Goal: Task Accomplishment & Management: Manage account settings

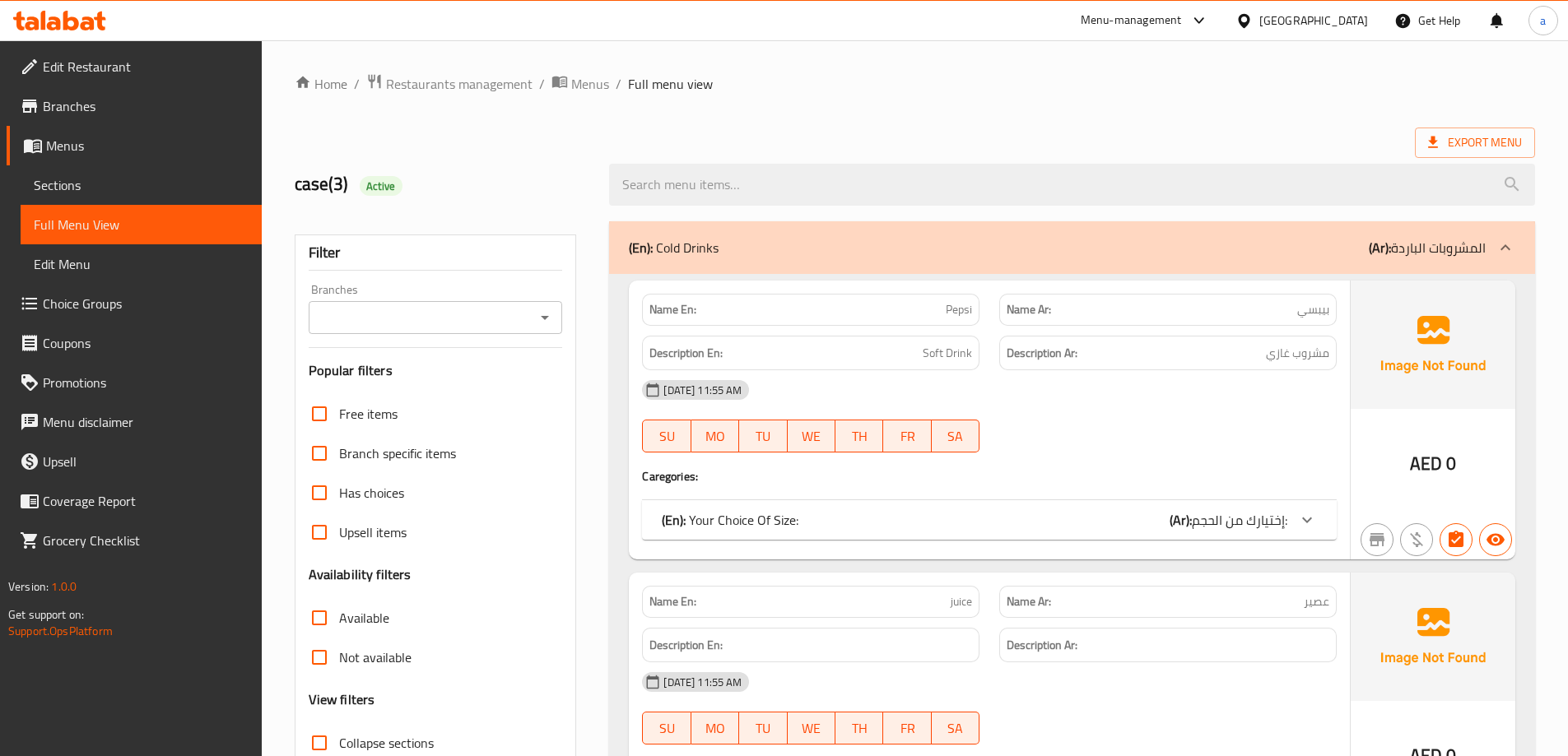
click at [142, 98] on span "Branches" at bounding box center [146, 106] width 206 height 20
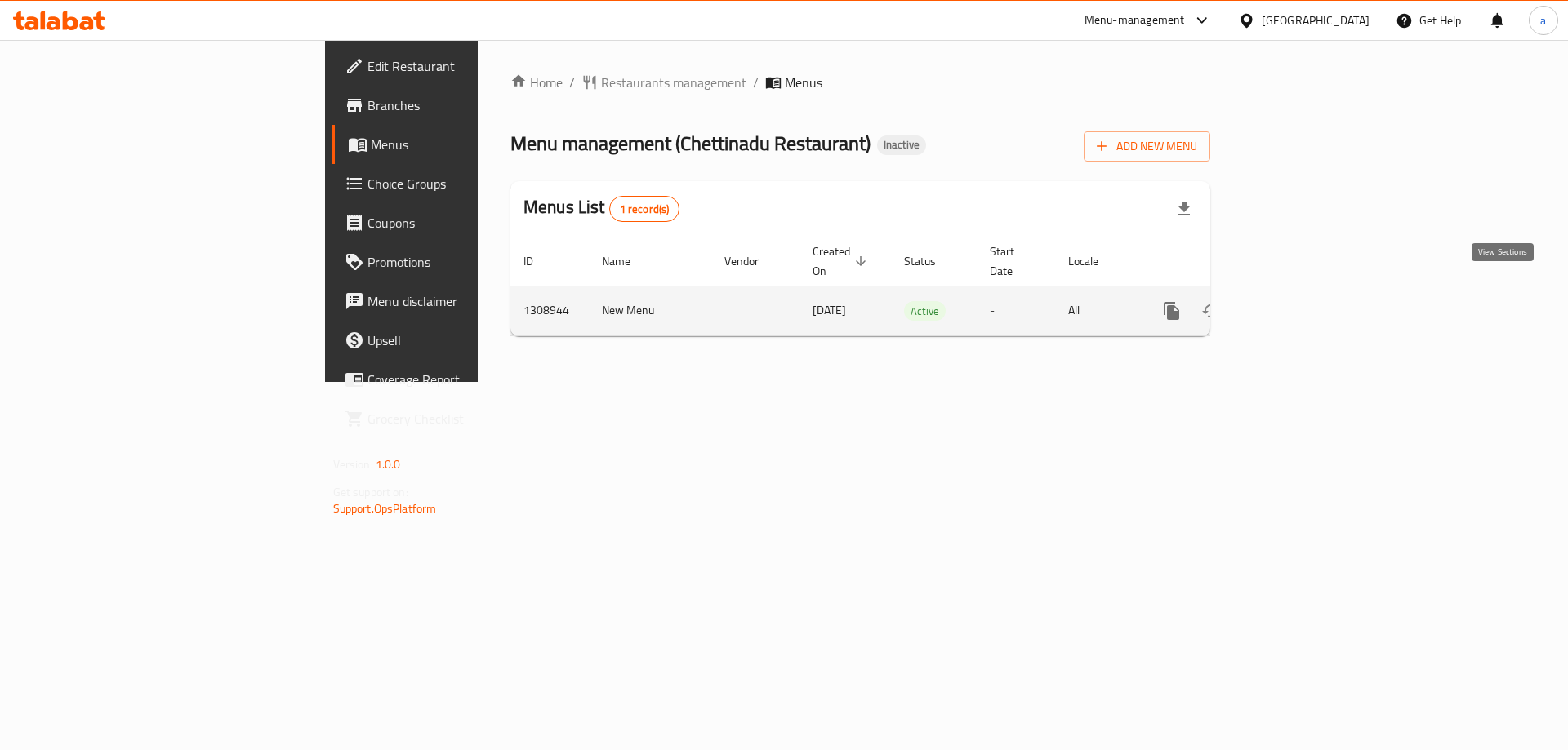
click at [1299, 301] on icon "enhanced table" at bounding box center [1290, 311] width 20 height 20
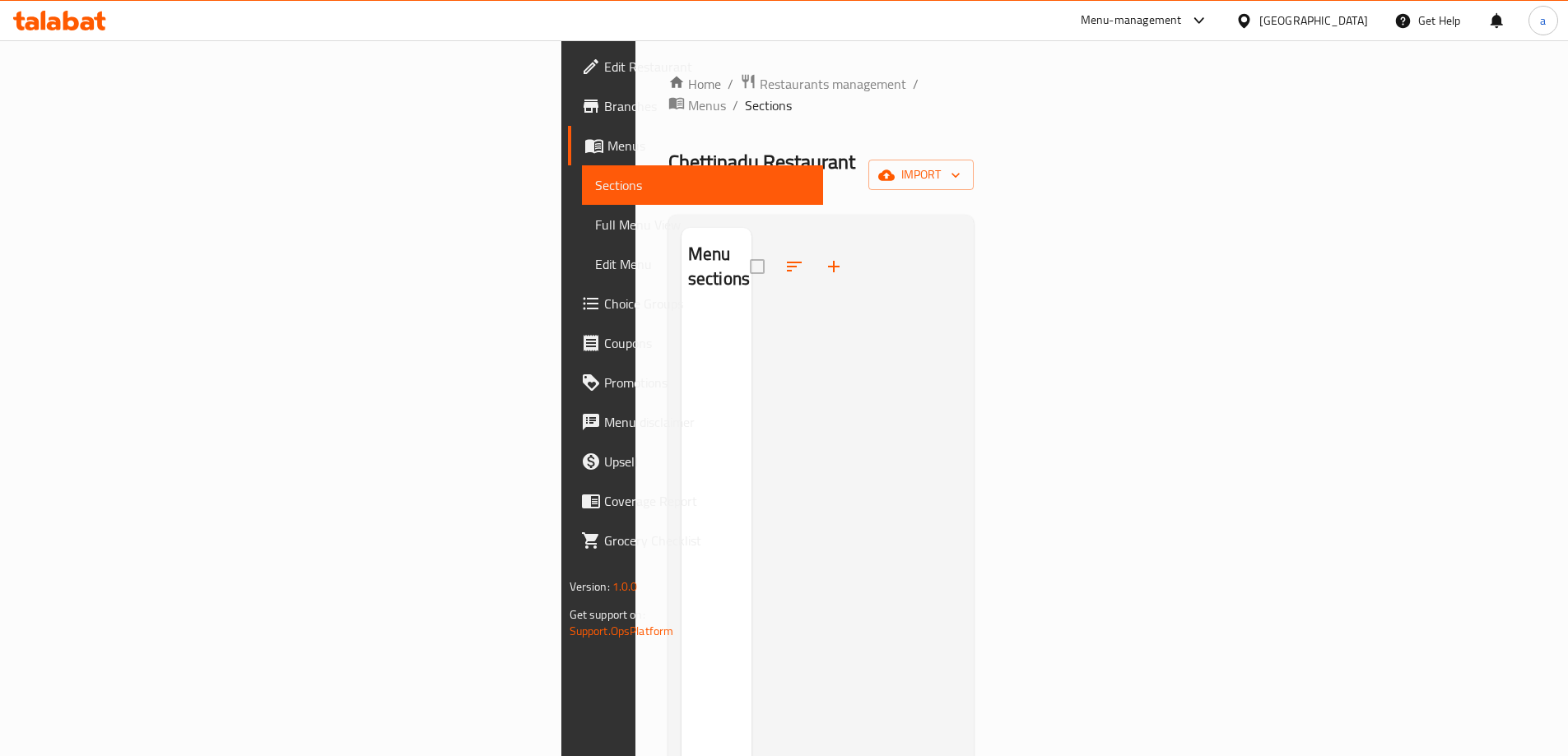
click at [604, 67] on span "Edit Restaurant" at bounding box center [707, 67] width 206 height 20
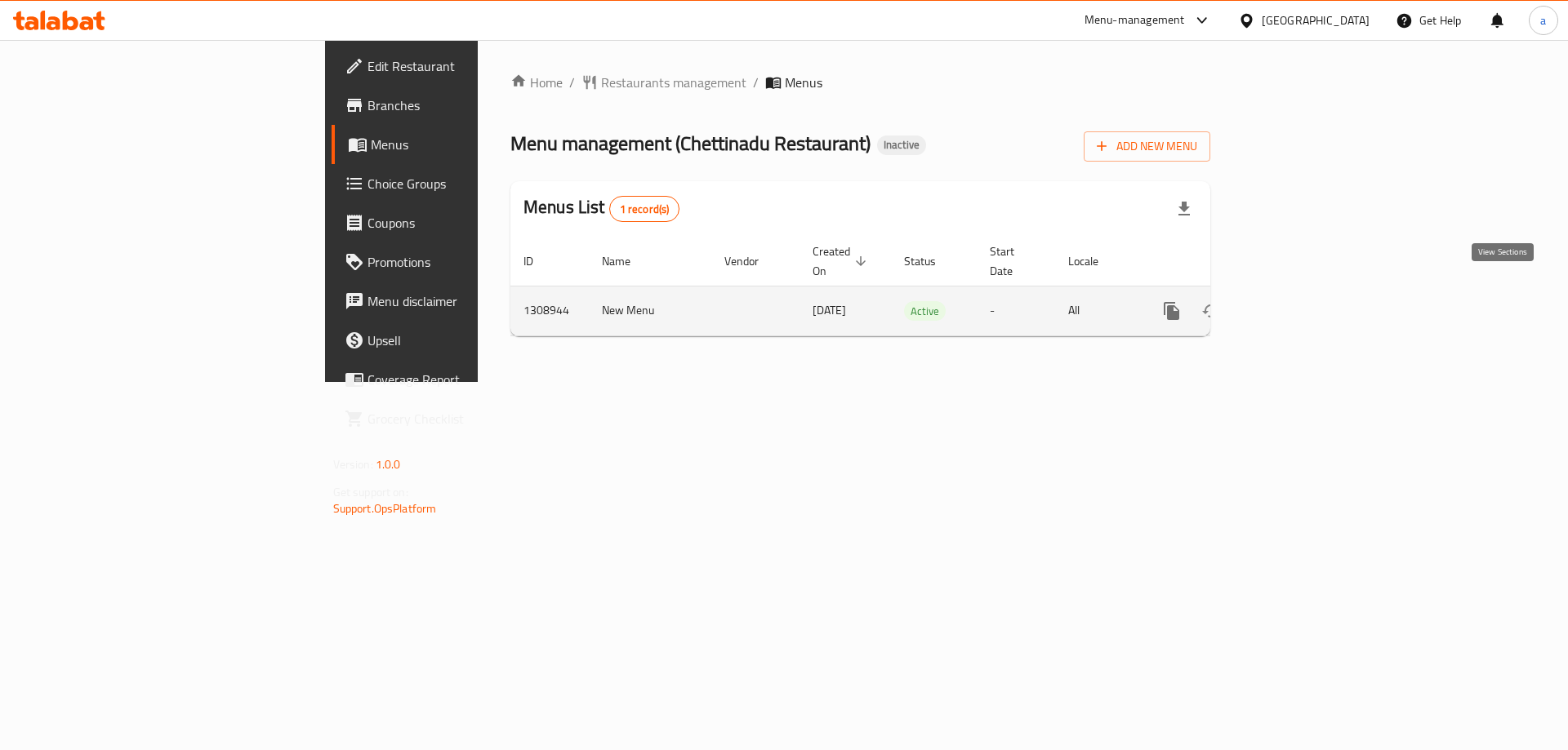
click at [1309, 292] on link "enhanced table" at bounding box center [1290, 311] width 39 height 39
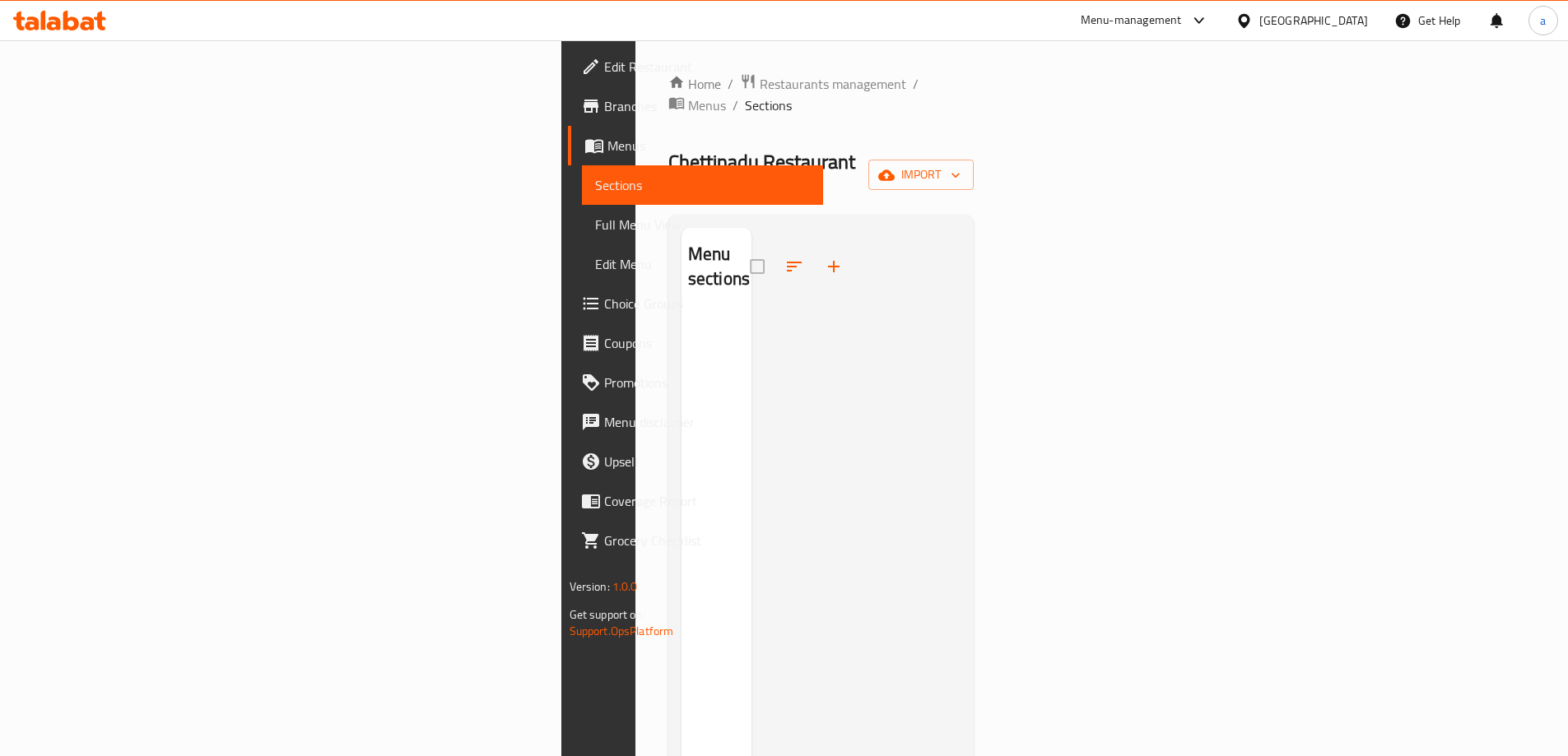
click at [607, 138] on span "Menus" at bounding box center [708, 146] width 202 height 20
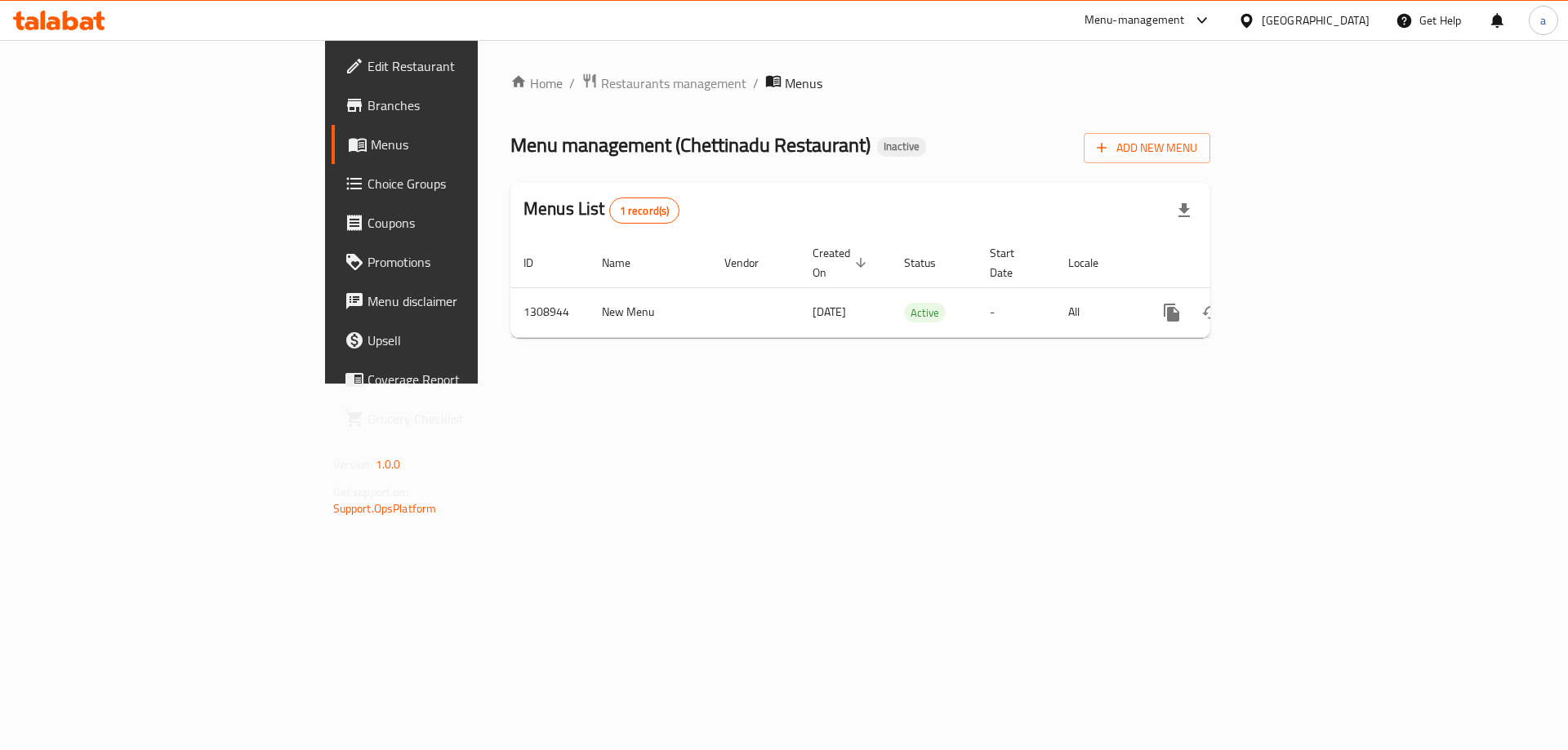
click at [332, 83] on link "Edit Restaurant" at bounding box center [459, 66] width 255 height 39
